Goal: Download file/media

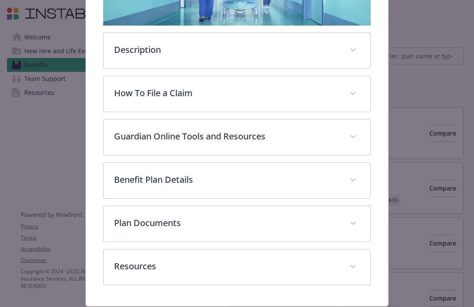
scroll to position [230, 0]
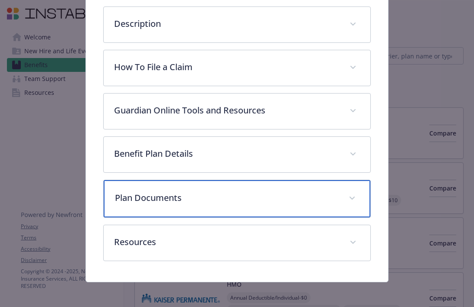
click at [347, 194] on span "details for plan Disability - STD - Short Term Disability (STD)" at bounding box center [352, 199] width 14 height 14
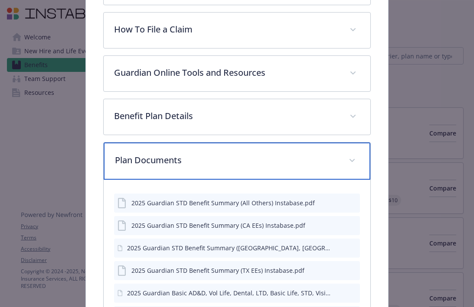
scroll to position [328, 0]
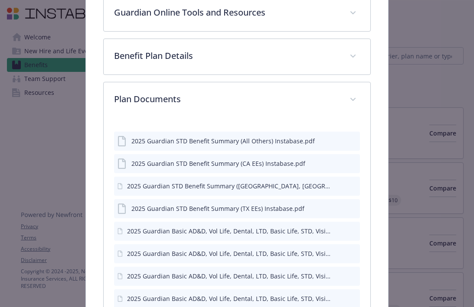
click at [334, 142] on icon "download file" at bounding box center [337, 140] width 7 height 7
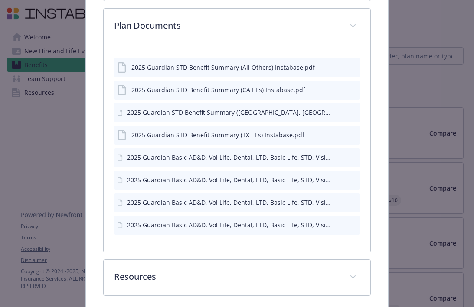
scroll to position [438, 0]
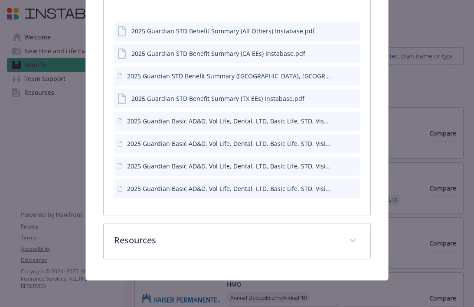
click at [334, 120] on icon "download file" at bounding box center [337, 120] width 7 height 7
click at [334, 141] on icon "download file" at bounding box center [337, 143] width 7 height 7
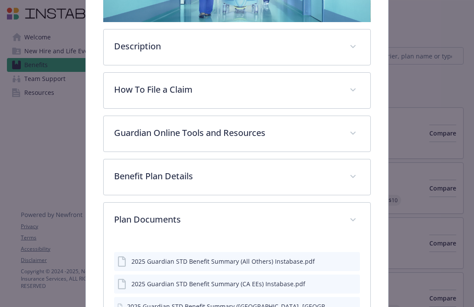
scroll to position [212, 0]
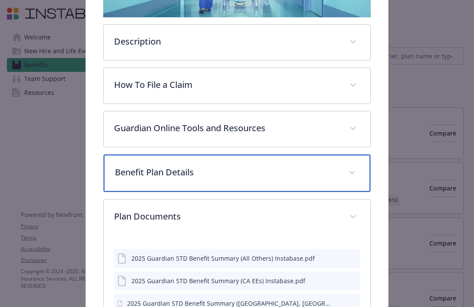
click at [347, 177] on span "details for plan Disability - STD - Short Term Disability (STD)" at bounding box center [352, 173] width 14 height 14
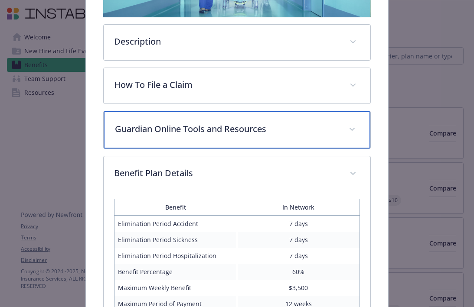
click at [353, 127] on span "details for plan Disability - STD - Short Term Disability (STD)" at bounding box center [352, 130] width 14 height 14
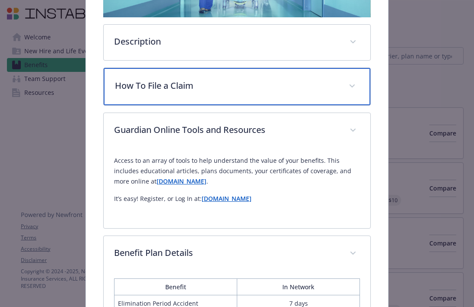
click at [341, 78] on div "How To File a Claim" at bounding box center [237, 86] width 267 height 37
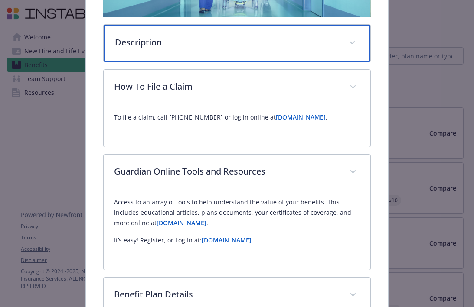
click at [348, 36] on span "details for plan Disability - STD - Short Term Disability (STD)" at bounding box center [352, 43] width 14 height 14
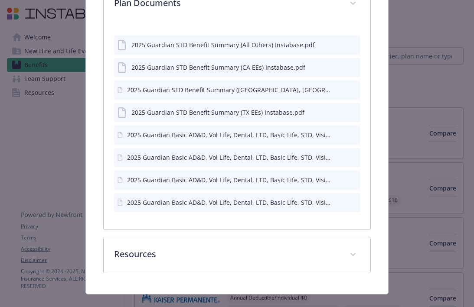
scroll to position [835, 0]
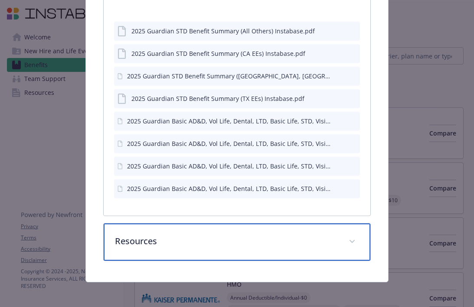
click at [349, 233] on div "Resources" at bounding box center [237, 242] width 267 height 37
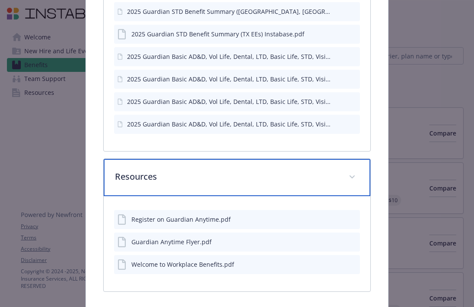
scroll to position [930, 0]
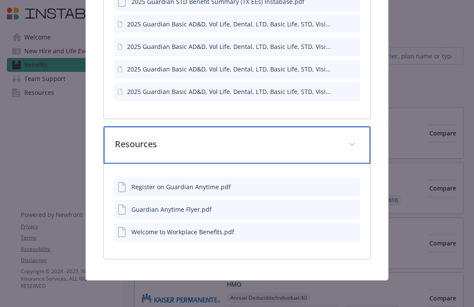
click at [351, 136] on div "Resources" at bounding box center [237, 145] width 267 height 37
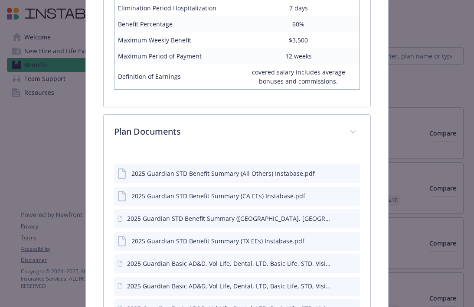
scroll to position [732, 0]
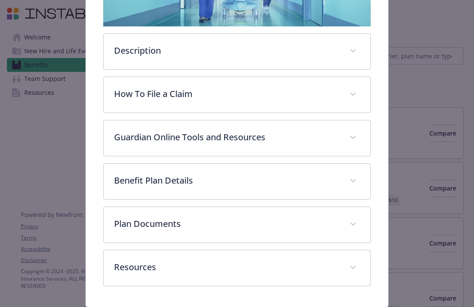
scroll to position [230, 0]
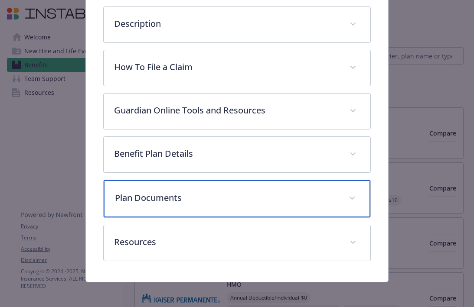
click at [348, 199] on span "details for plan Disability - LTD - Long Term Disability (LTD)" at bounding box center [352, 199] width 14 height 14
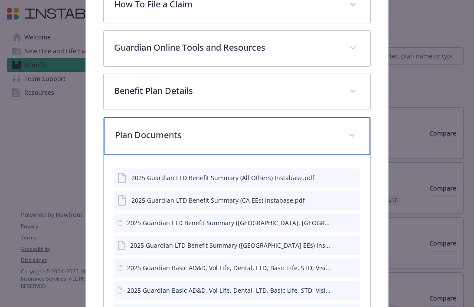
scroll to position [350, 0]
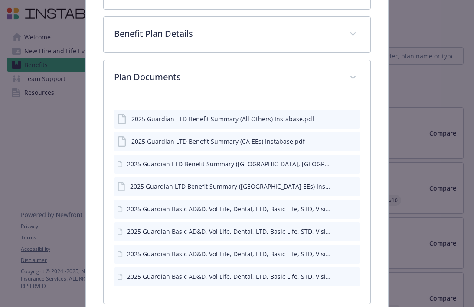
click at [334, 120] on button "download file" at bounding box center [337, 118] width 9 height 9
